Goal: Information Seeking & Learning: Learn about a topic

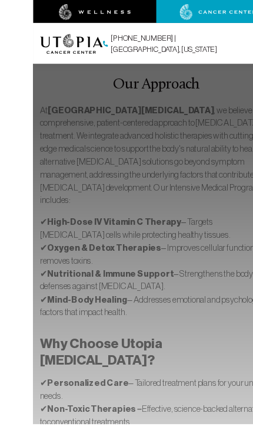
scroll to position [625, 0]
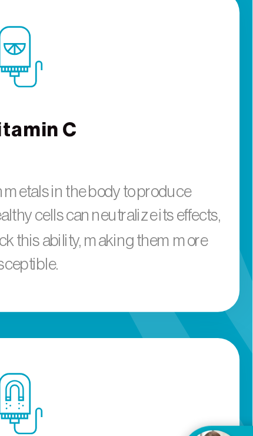
scroll to position [1455, 2]
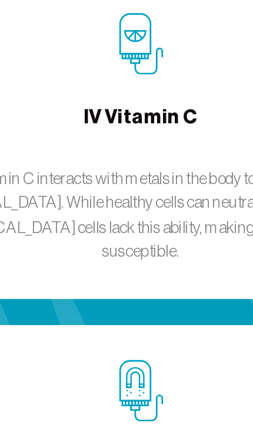
click at [114, 143] on div "IV Vitamin C Vitamin C interacts with metals in the body to produce [MEDICAL_DA…" at bounding box center [126, 230] width 239 height 174
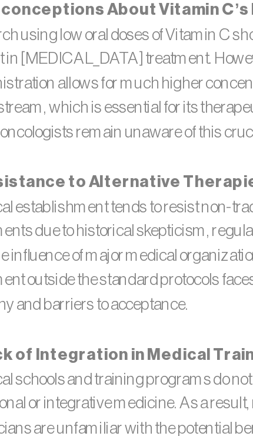
scroll to position [1565, 0]
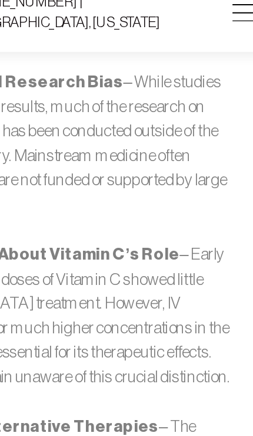
click at [74, 170] on p "4. Misconceptions About Vitamin C’s Role – Early research using low oral doses …" at bounding box center [126, 210] width 211 height 80
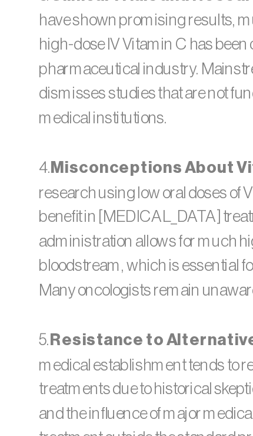
click at [96, 264] on p "5. Resistance to Alternative Therapies – The medical establishment tends to res…" at bounding box center [126, 304] width 211 height 80
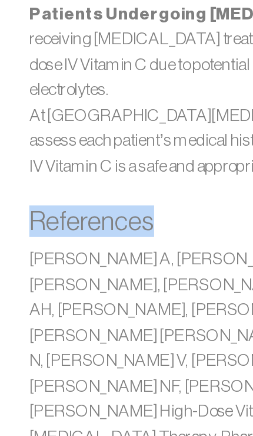
scroll to position [2647, 0]
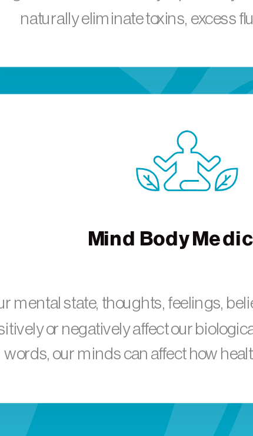
scroll to position [2568, 0]
